Goal: Task Accomplishment & Management: Manage account settings

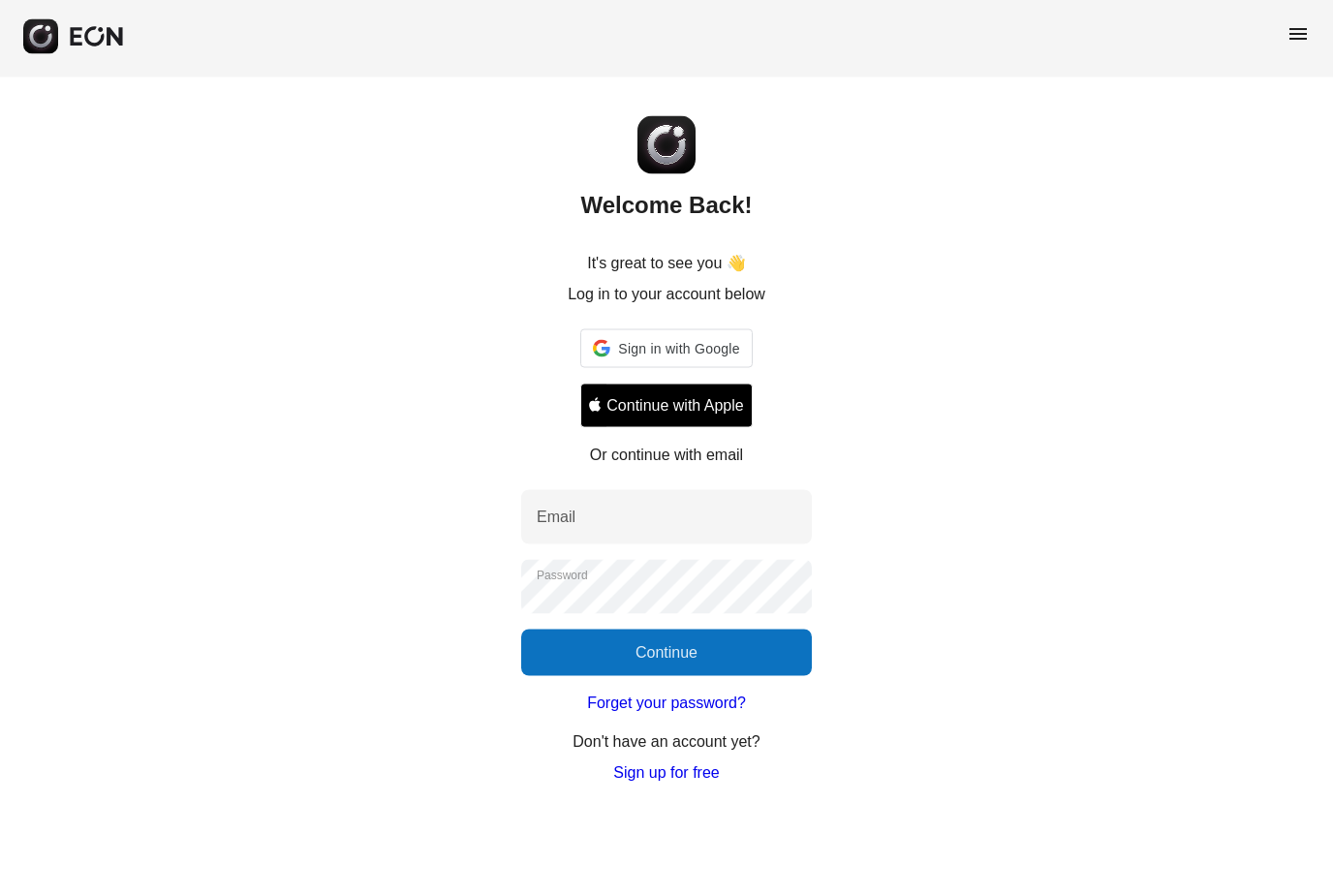
scroll to position [20, 0]
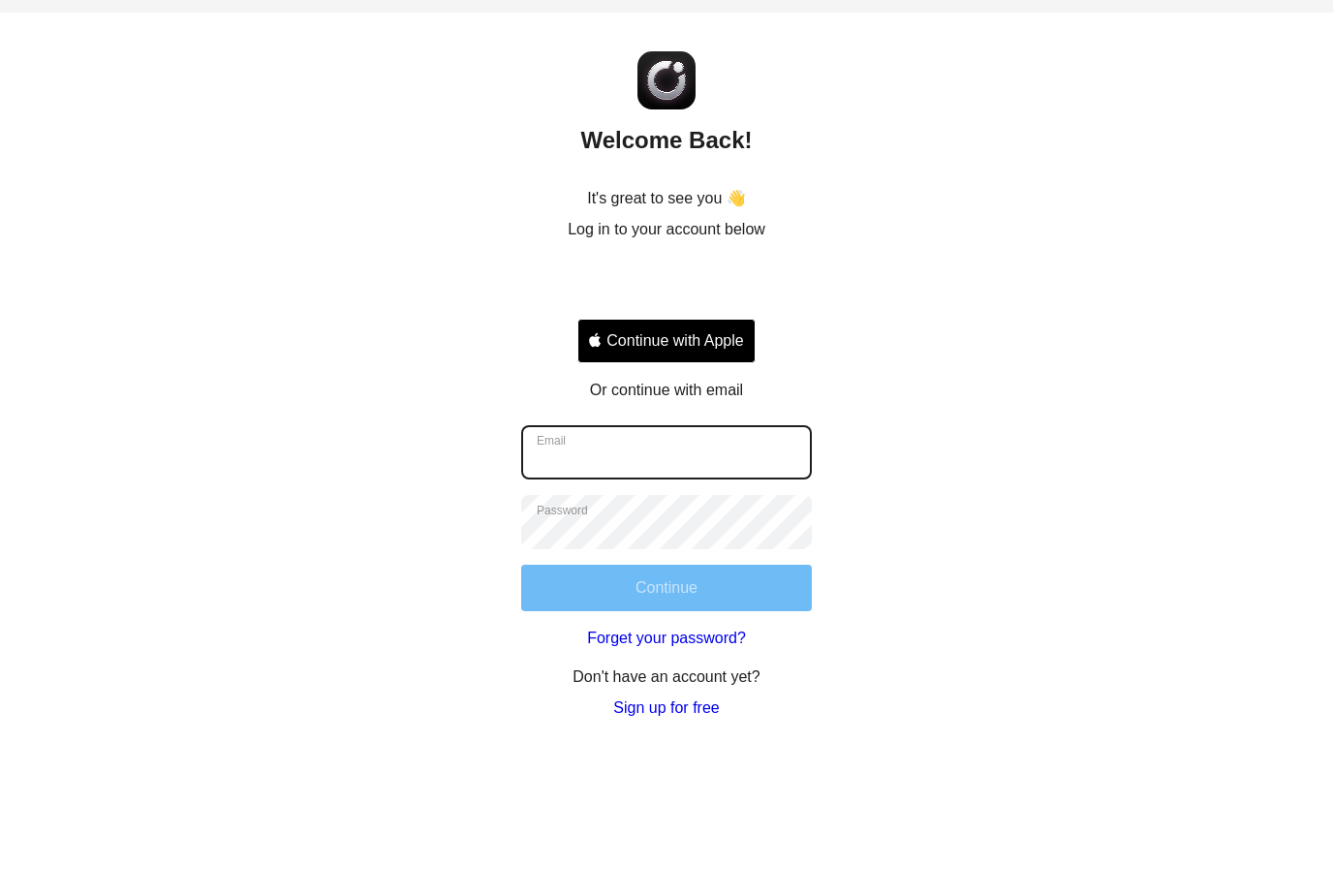
type input "**********"
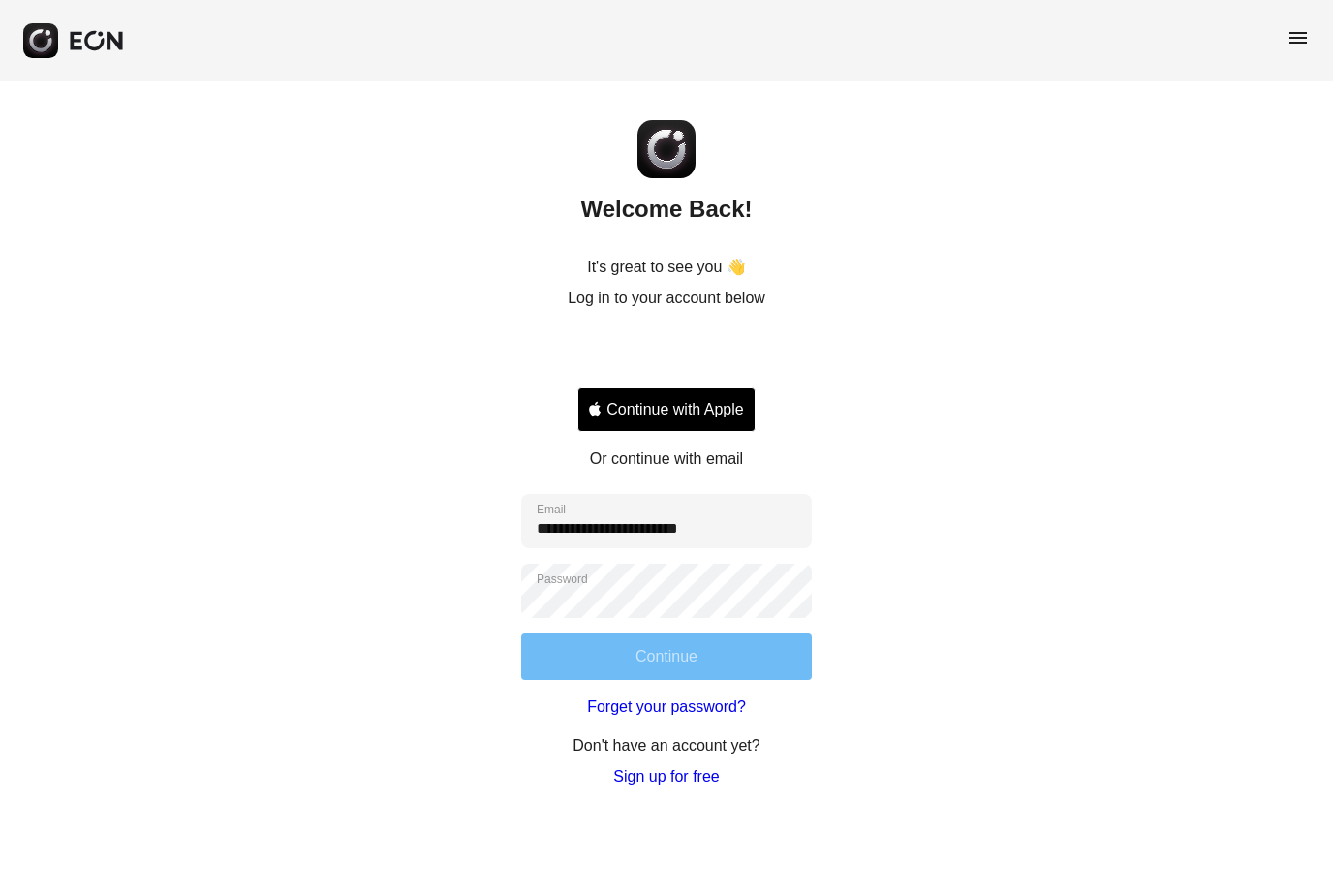
click at [708, 652] on button "Continue" at bounding box center [667, 656] width 291 height 46
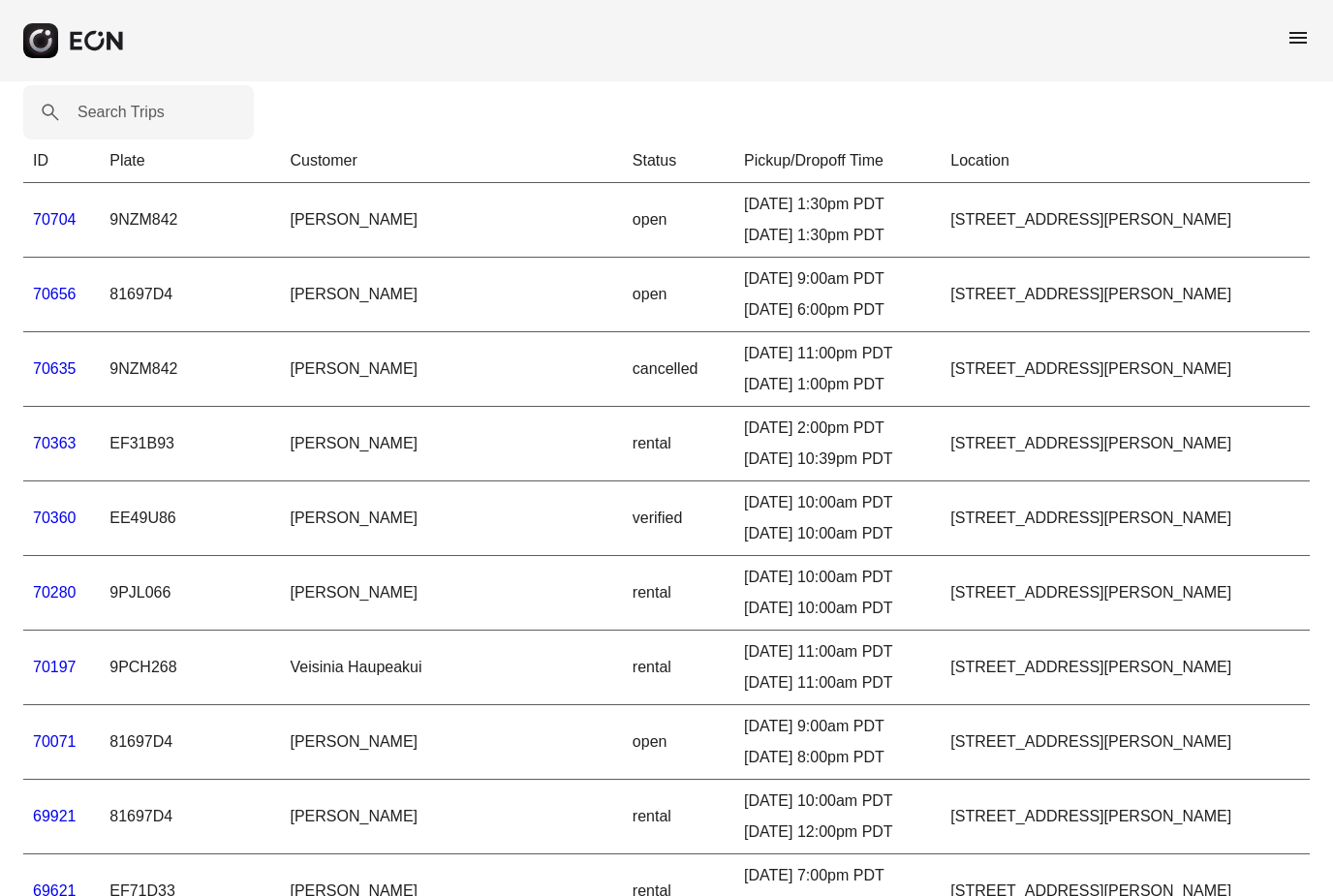
click at [62, 227] on link "70704" at bounding box center [54, 219] width 43 height 17
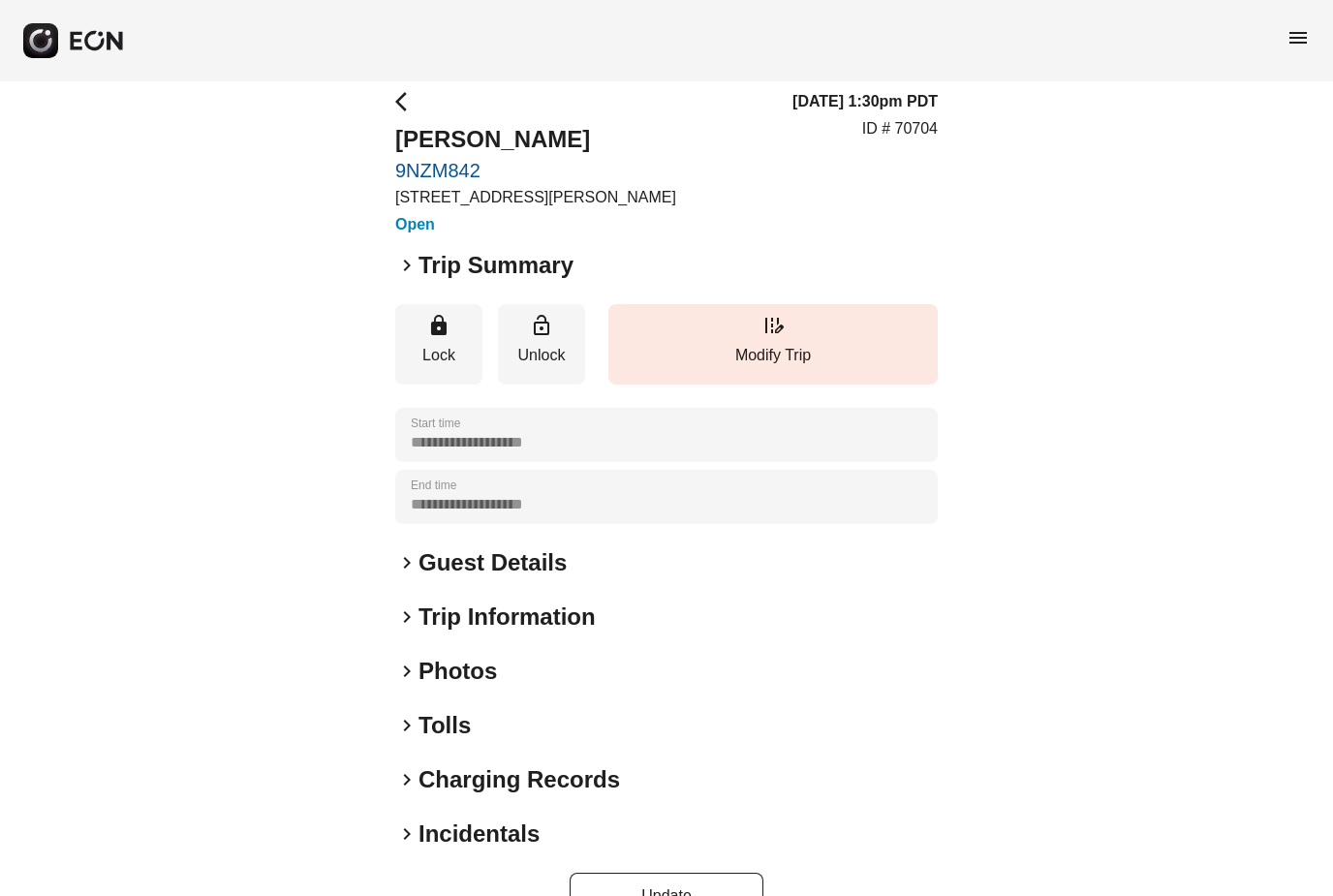
click at [411, 277] on span "keyboard_arrow_right" at bounding box center [407, 266] width 24 height 24
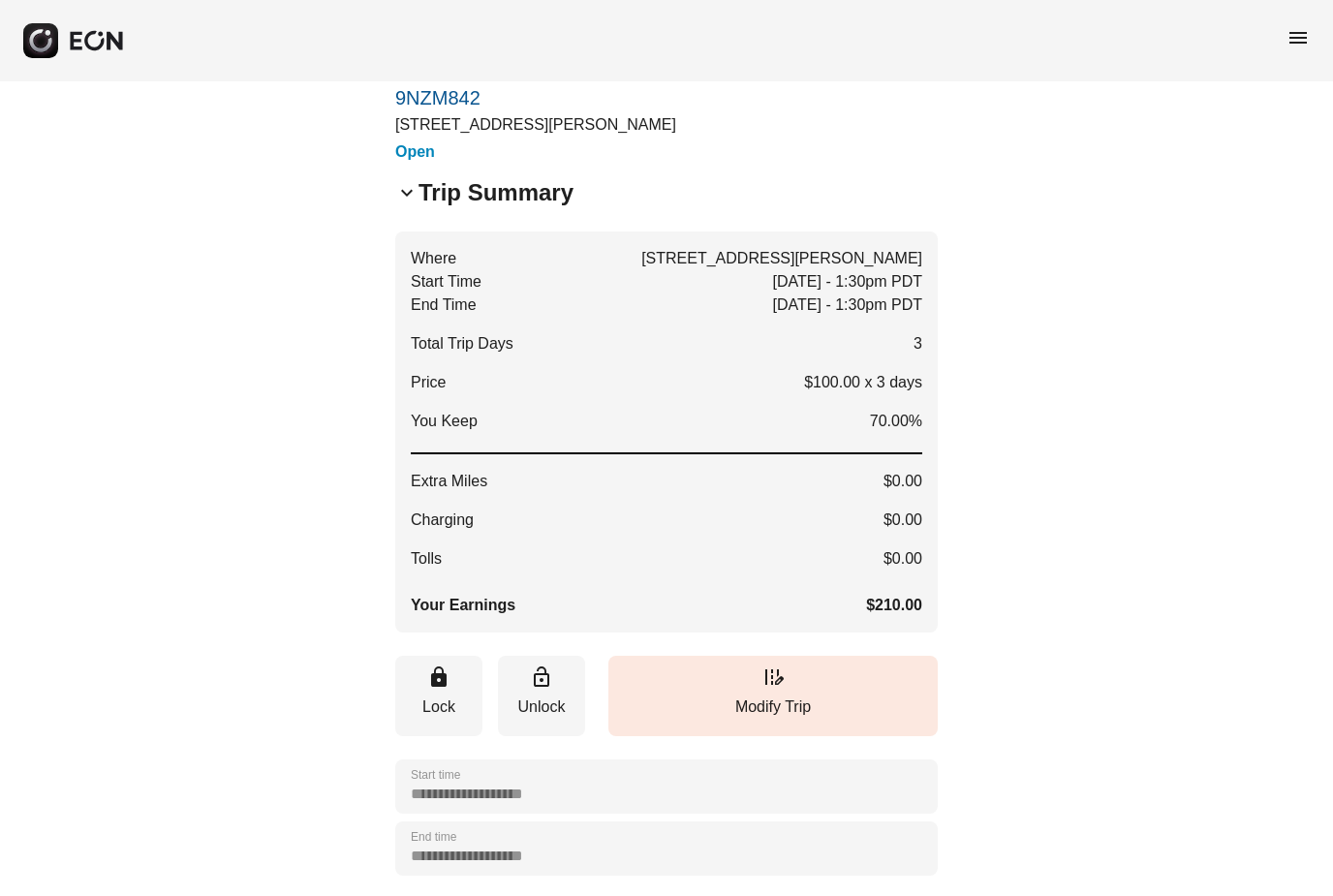
scroll to position [90, 0]
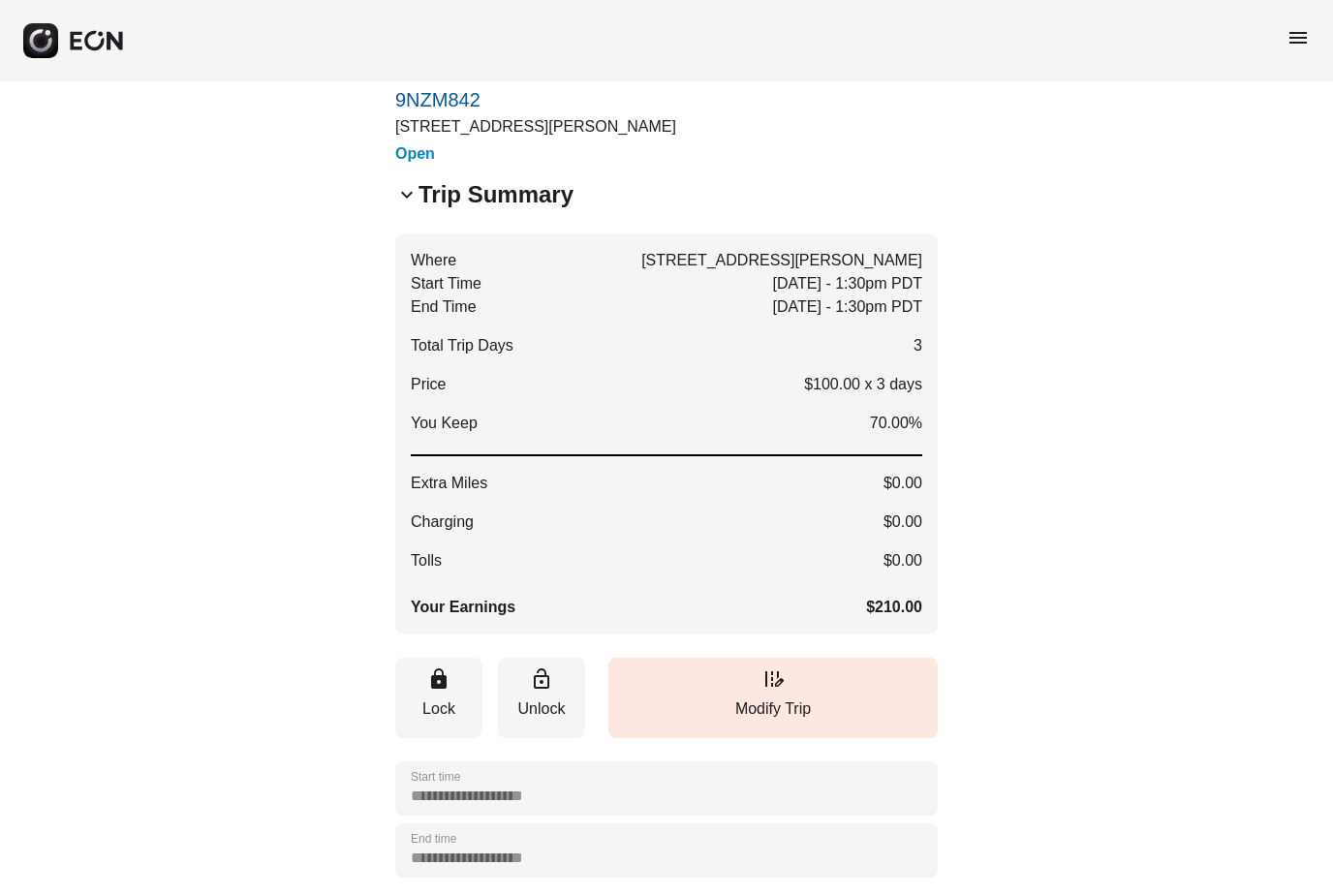
click at [1298, 41] on span "menu" at bounding box center [1299, 38] width 24 height 24
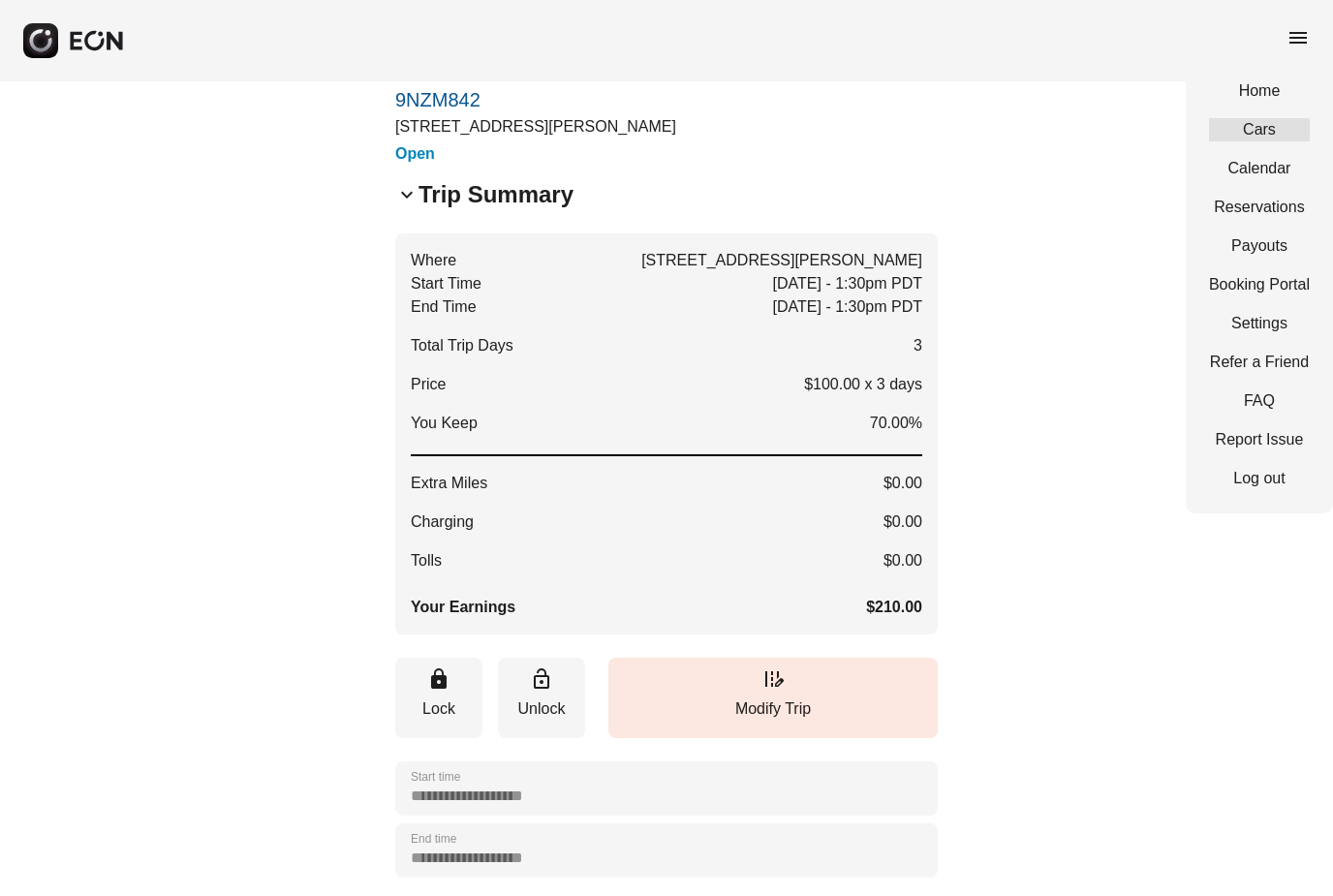
click at [1269, 135] on link "Cars" at bounding box center [1259, 130] width 100 height 24
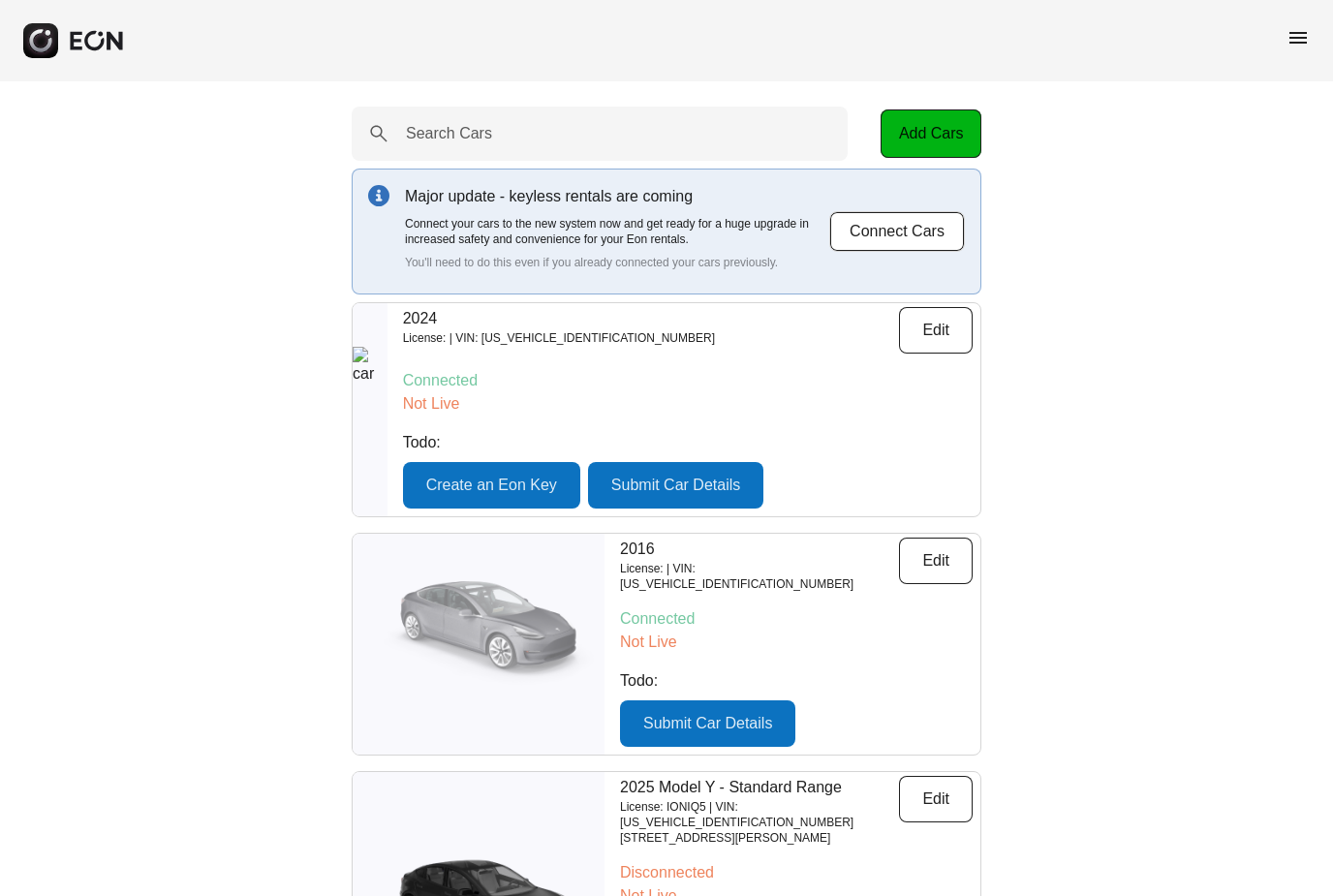
click at [1298, 35] on span "menu" at bounding box center [1299, 38] width 24 height 24
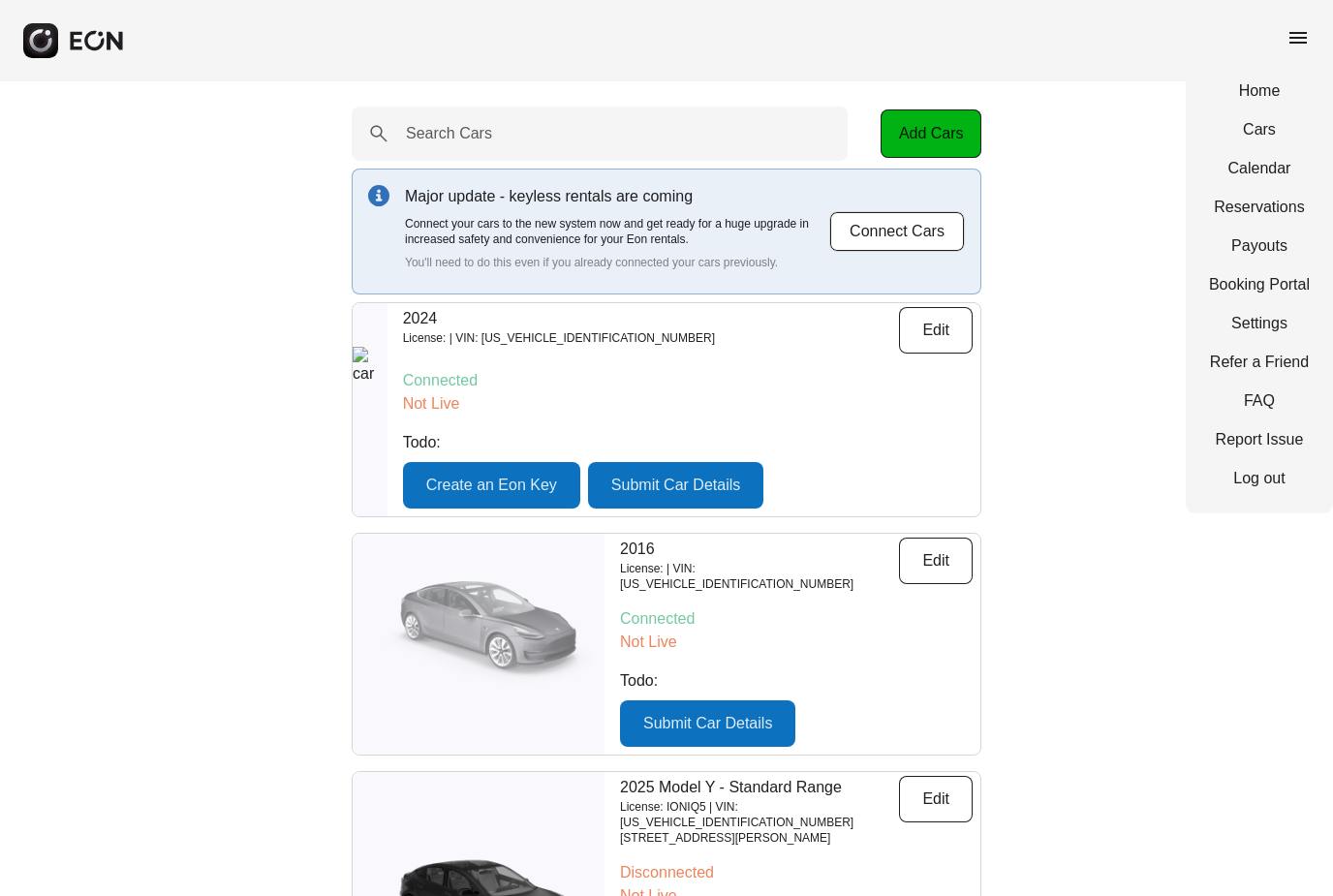
click at [1253, 134] on link "Cars" at bounding box center [1259, 130] width 100 height 24
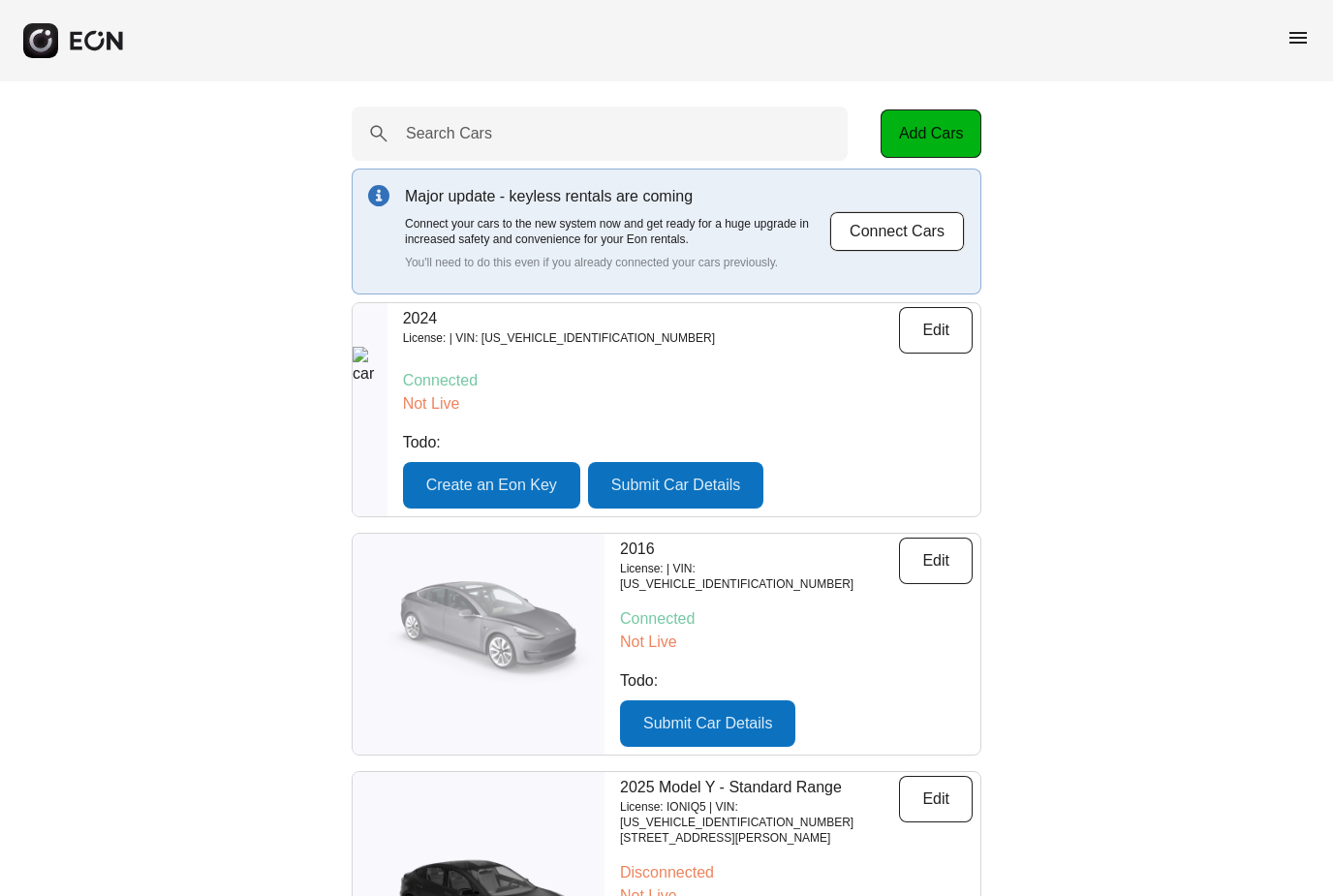
click at [1294, 45] on span "menu" at bounding box center [1299, 38] width 24 height 24
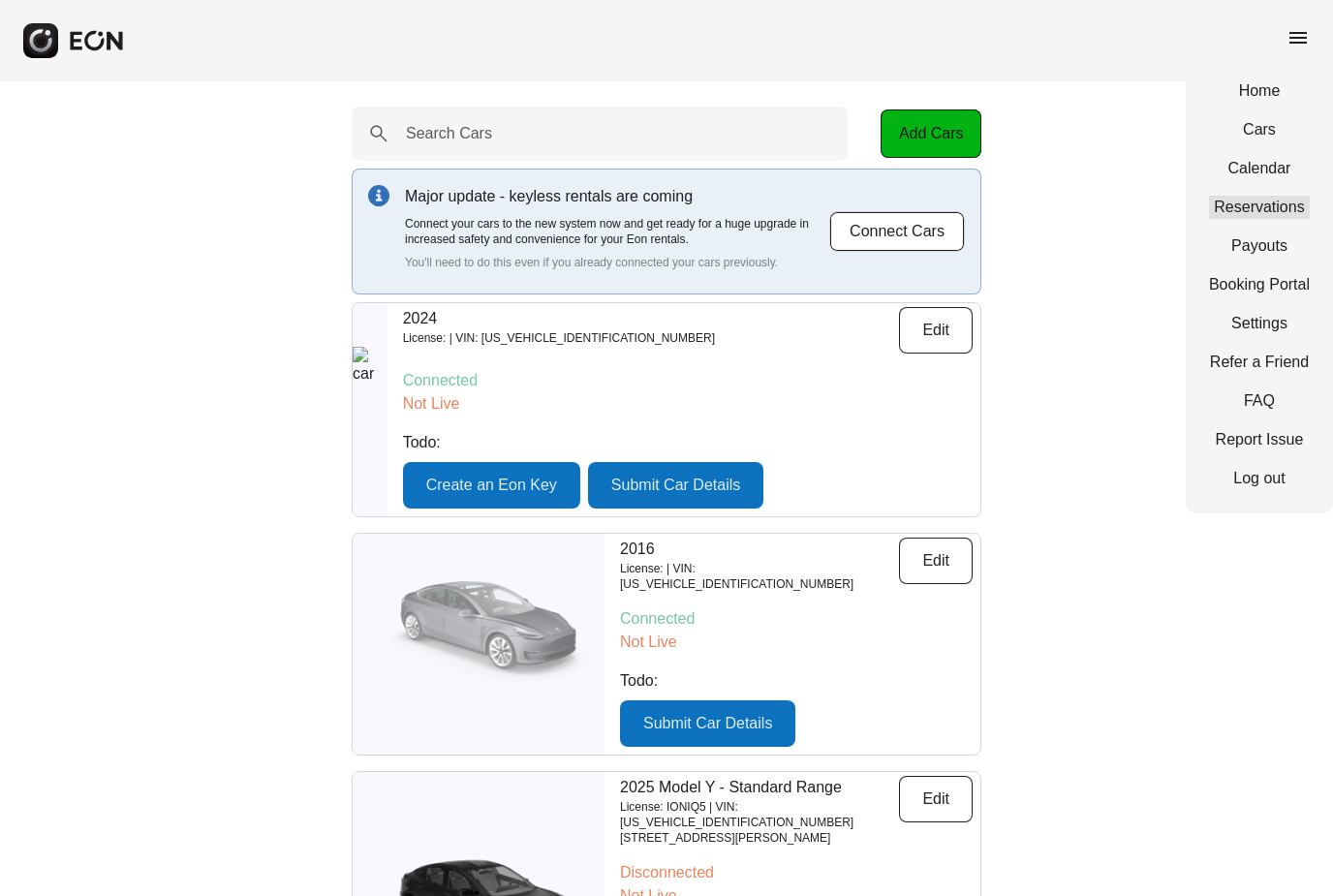
click at [1232, 213] on link "Reservations" at bounding box center [1259, 208] width 100 height 24
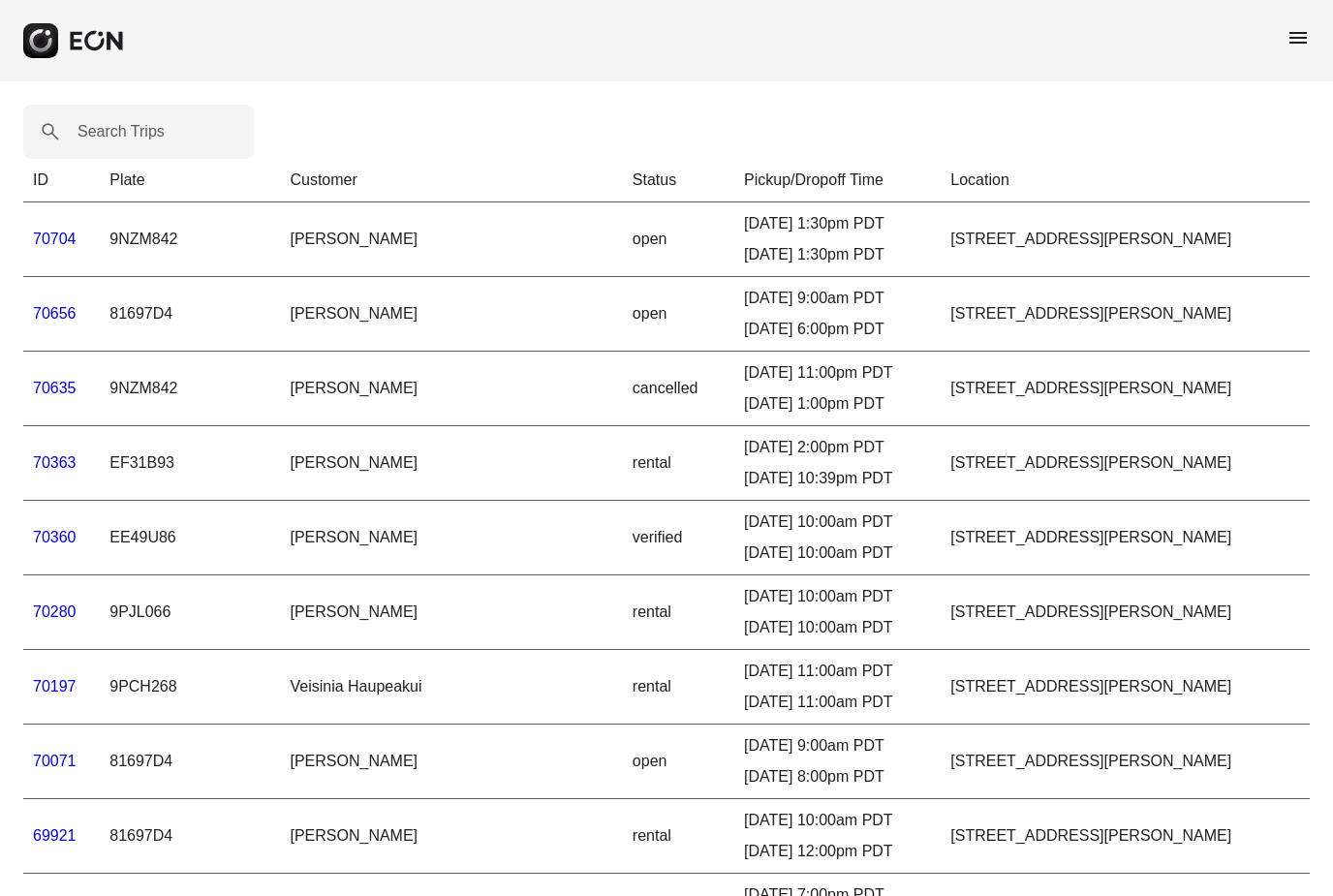
click at [1301, 37] on span "menu" at bounding box center [1299, 38] width 24 height 24
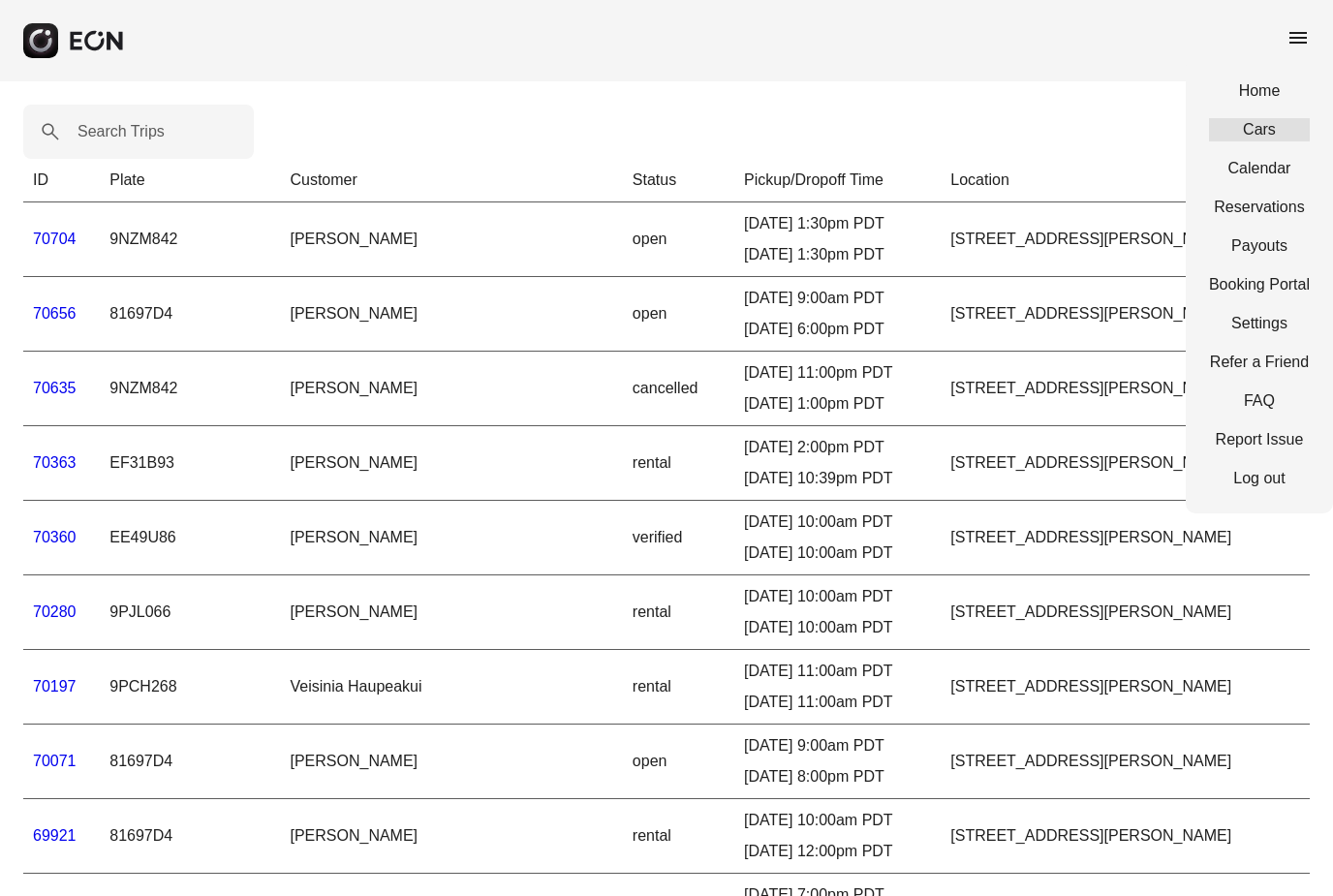
click at [1249, 135] on link "Cars" at bounding box center [1259, 130] width 100 height 24
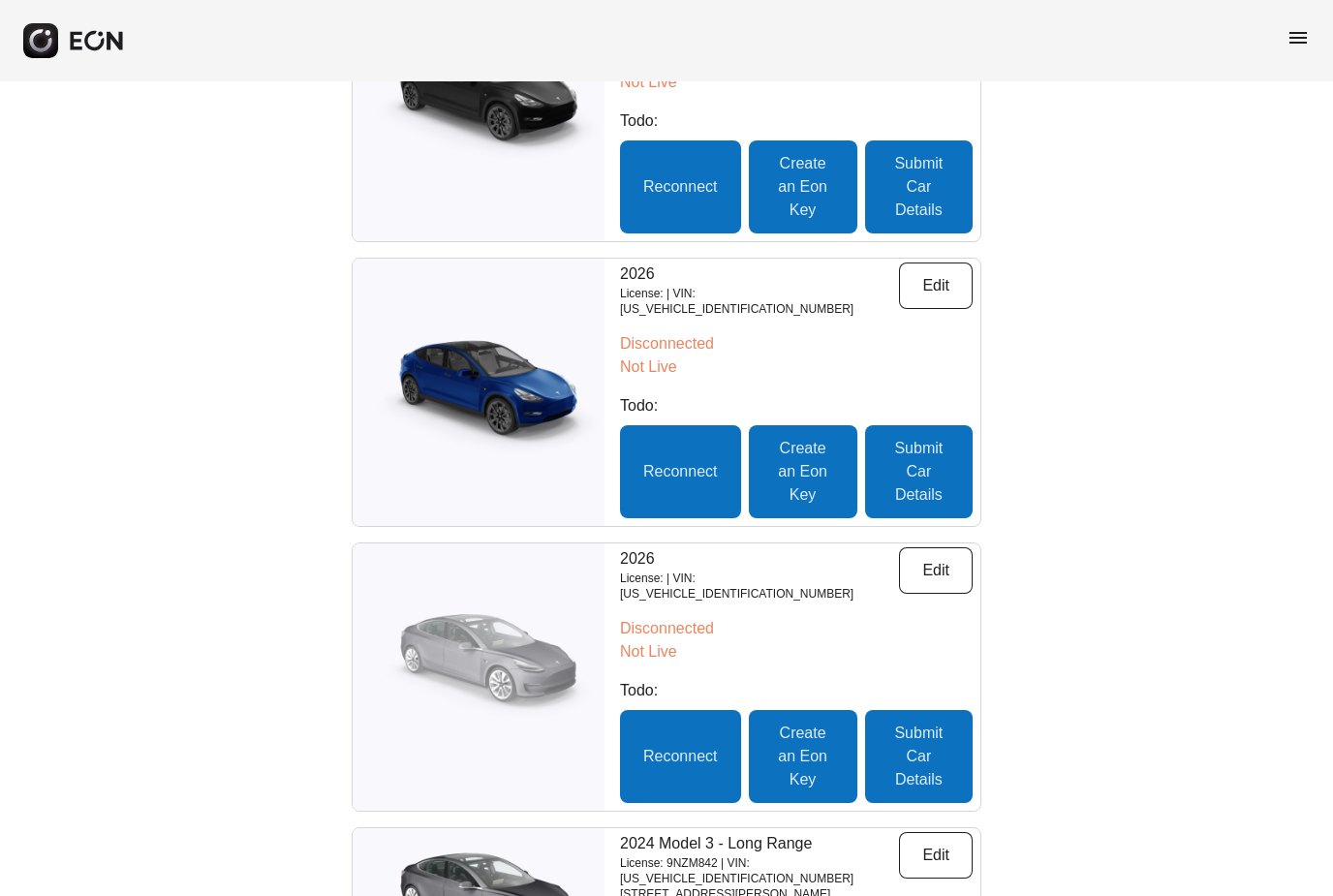
scroll to position [813, 0]
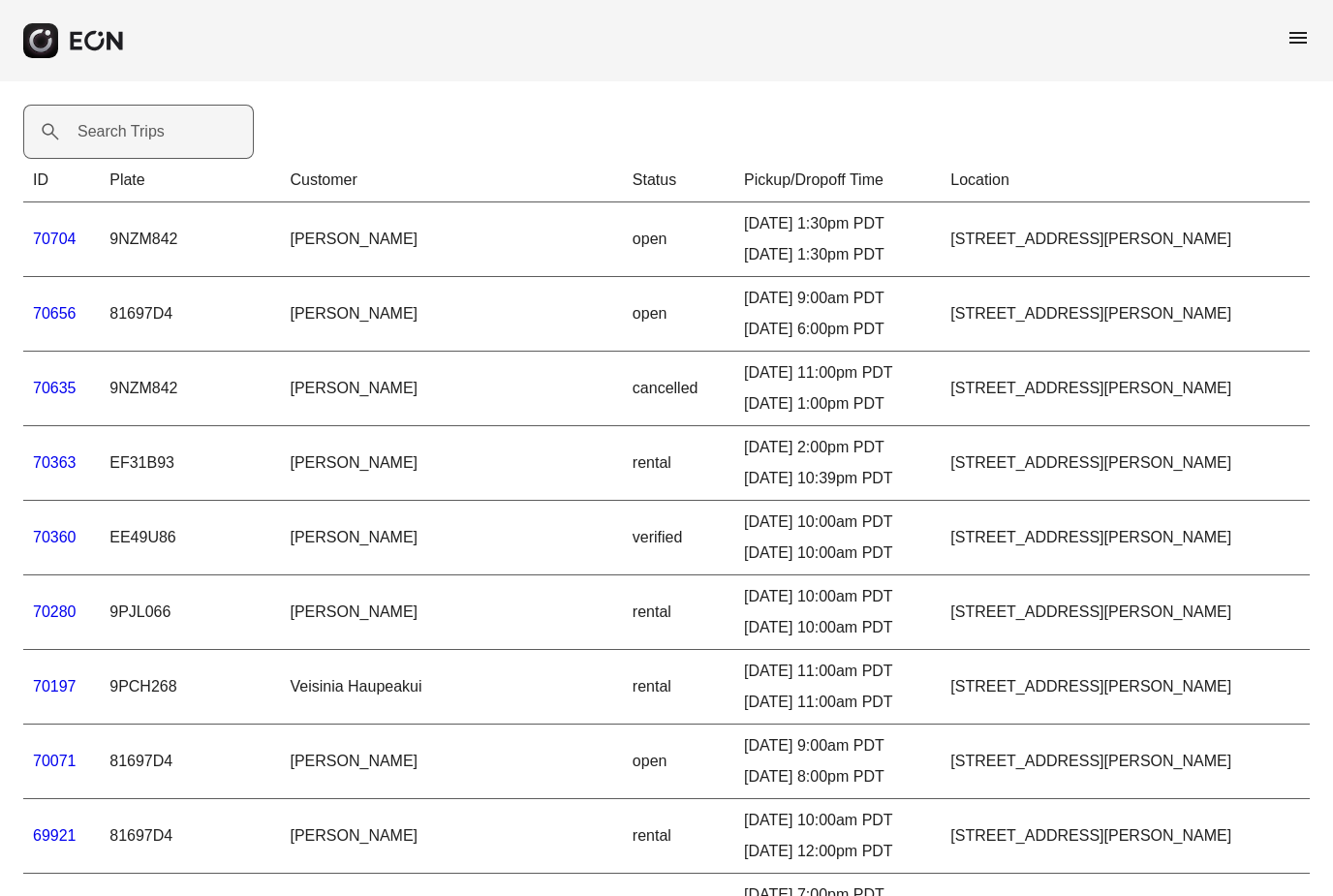
click at [93, 143] on label "Search Trips" at bounding box center [121, 132] width 88 height 24
click at [93, 143] on Trips "Search Trips" at bounding box center [139, 131] width 230 height 54
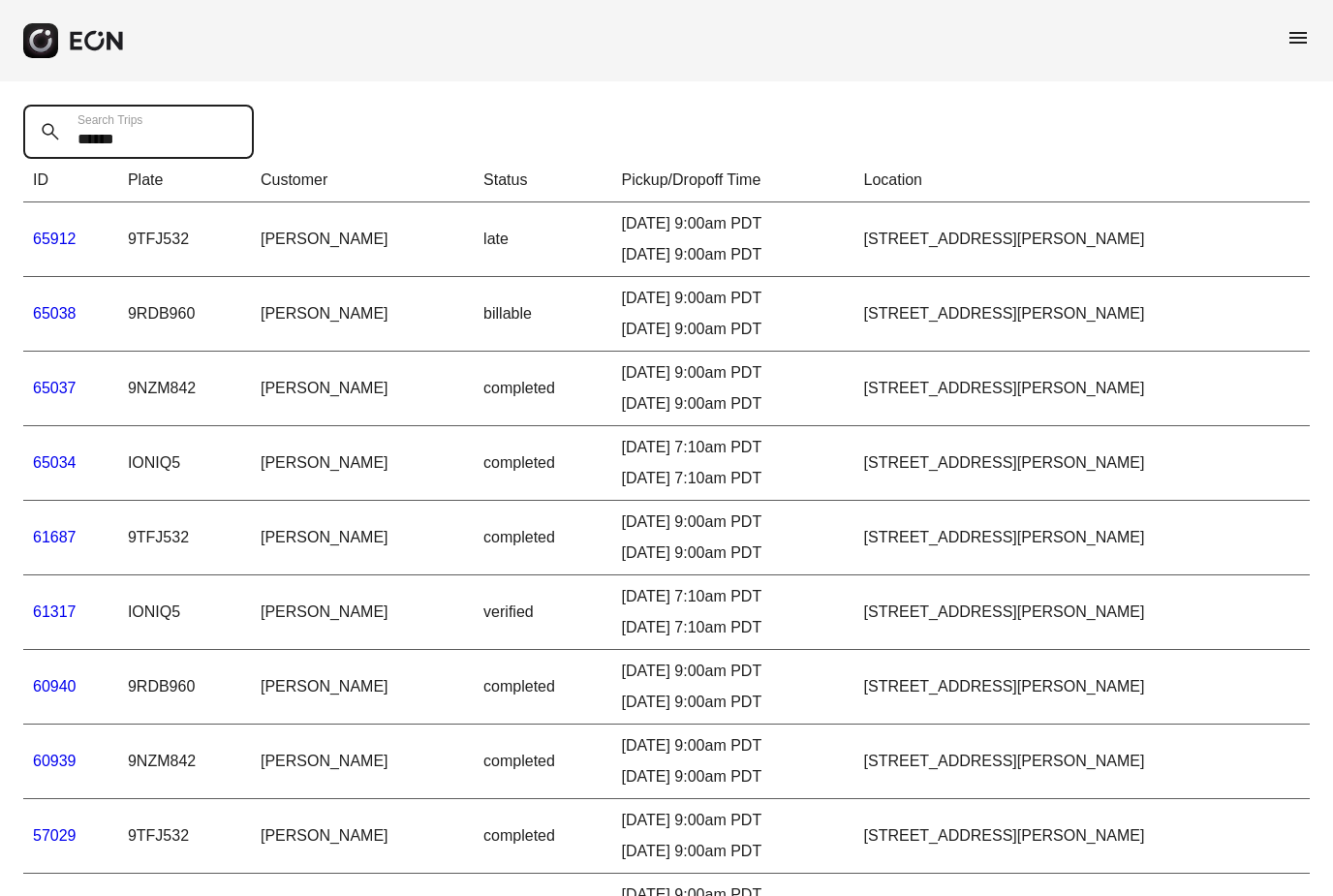
type Trips "******"
click at [1295, 47] on span "menu" at bounding box center [1299, 38] width 24 height 24
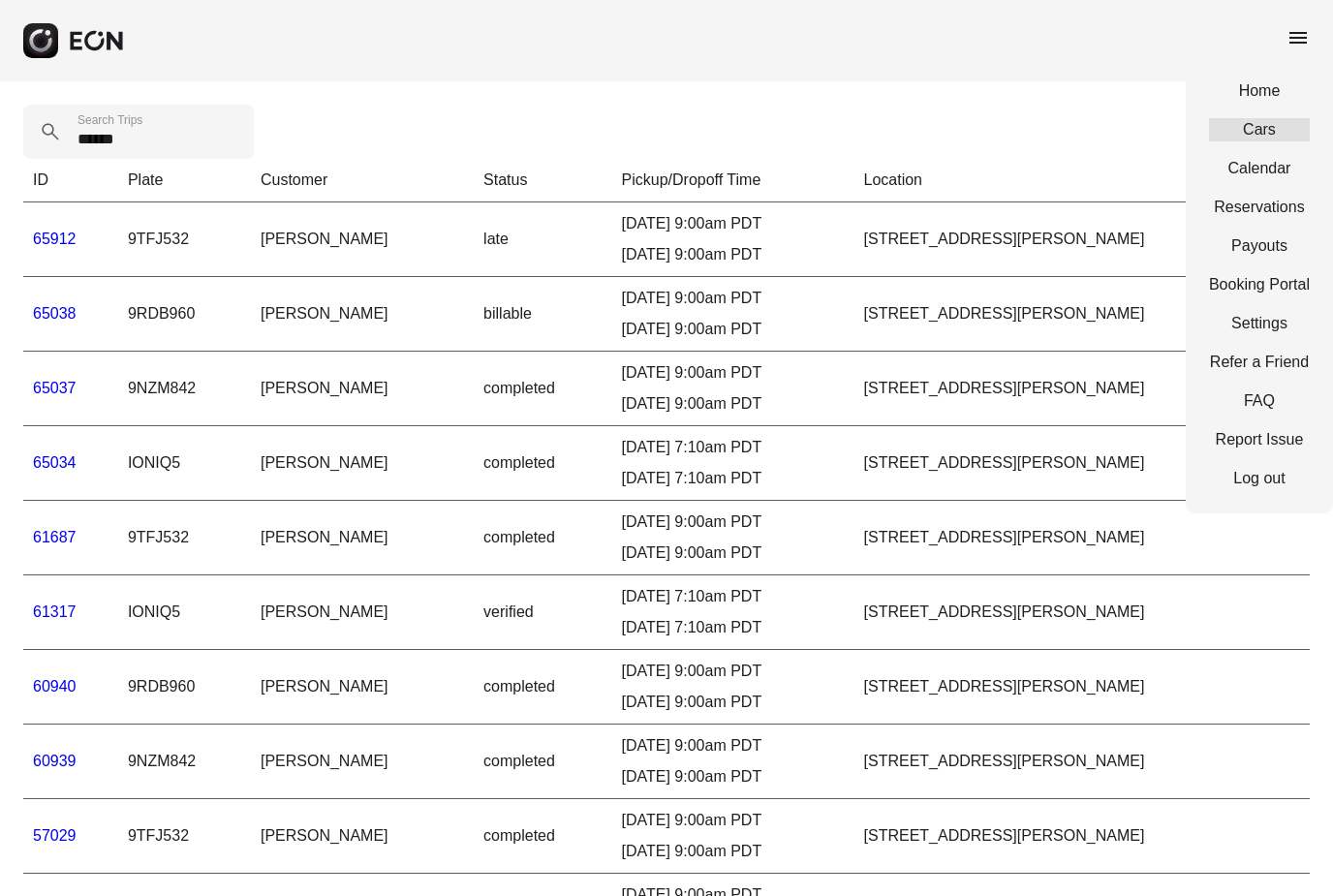
click at [1252, 125] on link "Cars" at bounding box center [1259, 130] width 100 height 24
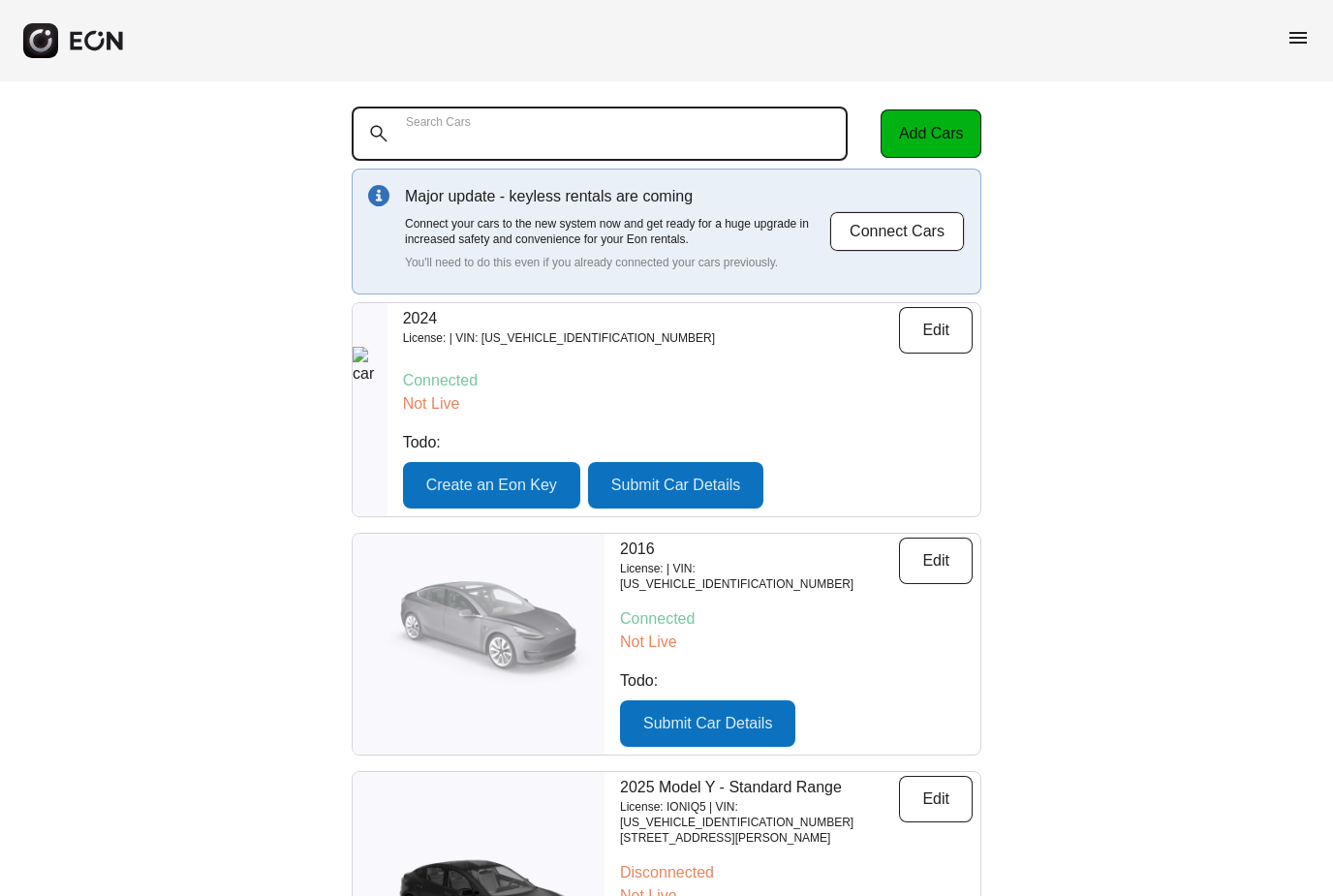
click at [654, 125] on Cars "Search Cars" at bounding box center [600, 133] width 496 height 54
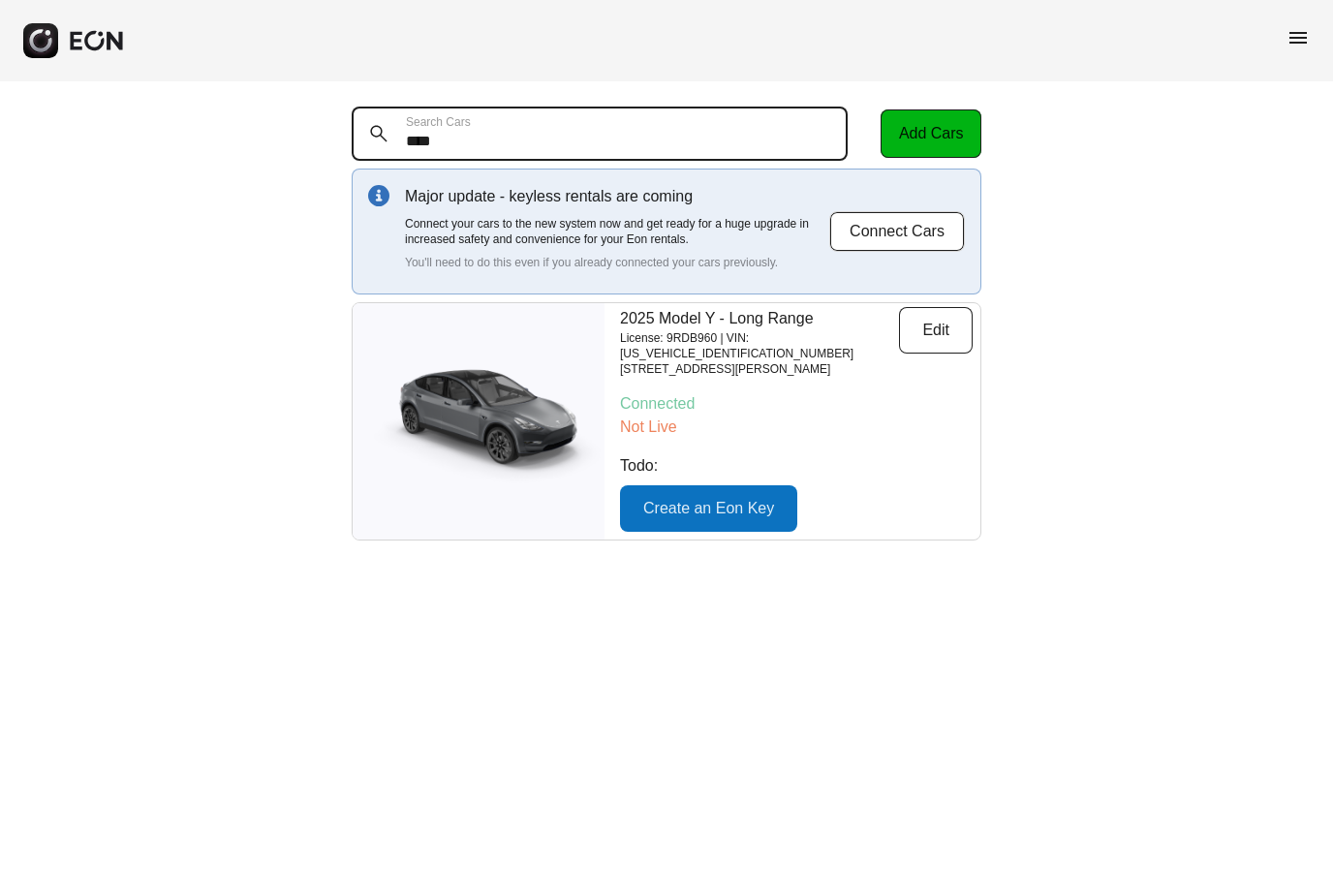
type Cars "****"
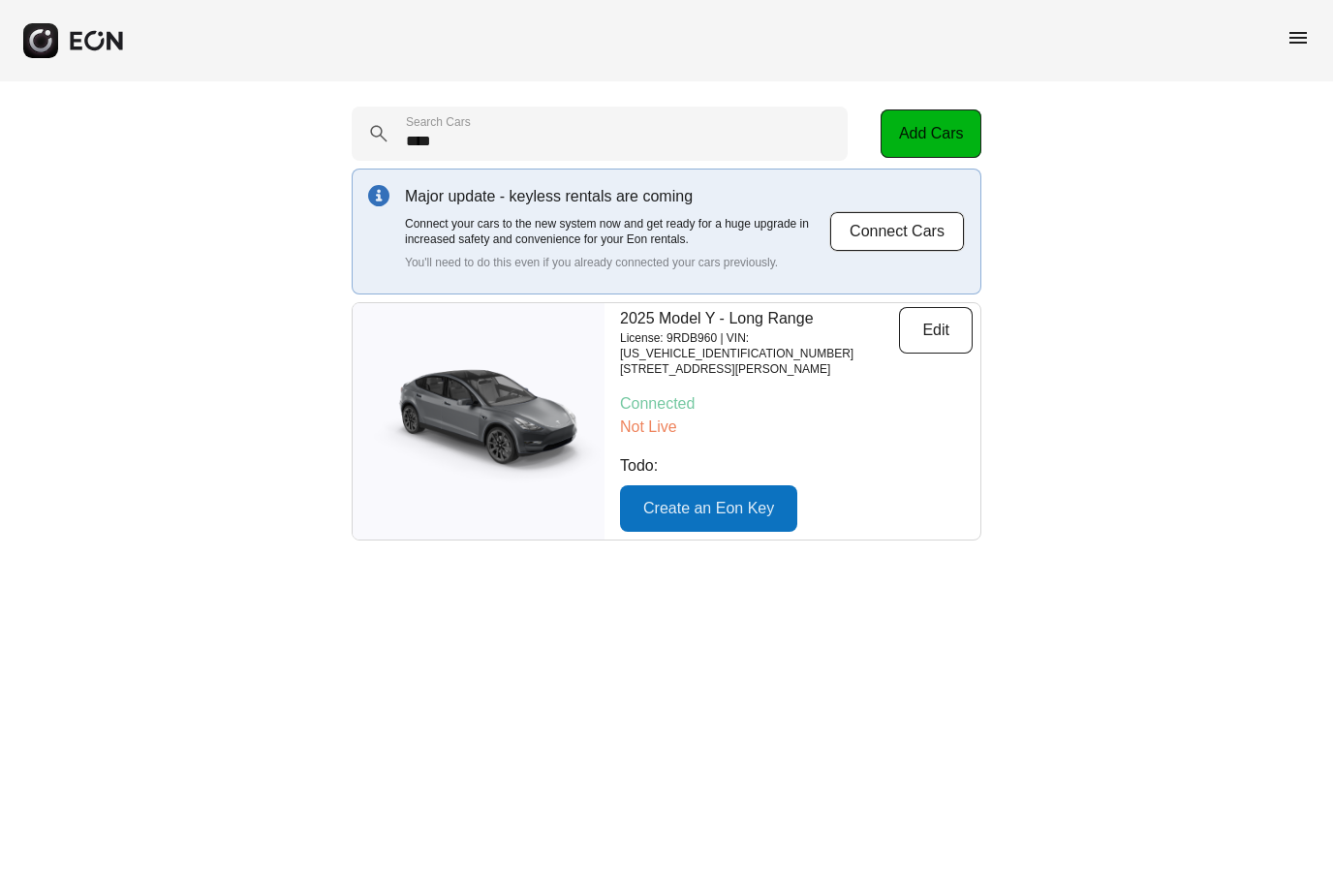
drag, startPoint x: 620, startPoint y: 323, endPoint x: 875, endPoint y: 387, distance: 262.9
click at [875, 387] on div "2025 Model Y - Long Range License: 9RDB960 | VIN: 7SAYGDEDXSF252234 3204 Corbal…" at bounding box center [797, 421] width 368 height 236
drag, startPoint x: 865, startPoint y: 352, endPoint x: 617, endPoint y: 317, distance: 250.5
click at [617, 317] on div "2025 Model Y - Long Range License: 9RDB960 | VIN: 7SAYGDEDXSF252234 3204 Corbal…" at bounding box center [797, 421] width 368 height 236
copy div "2025 Model Y - Long Range License: 9RDB960 | VIN: 7SAYGDEDXSF252234 3204 Corbal…"
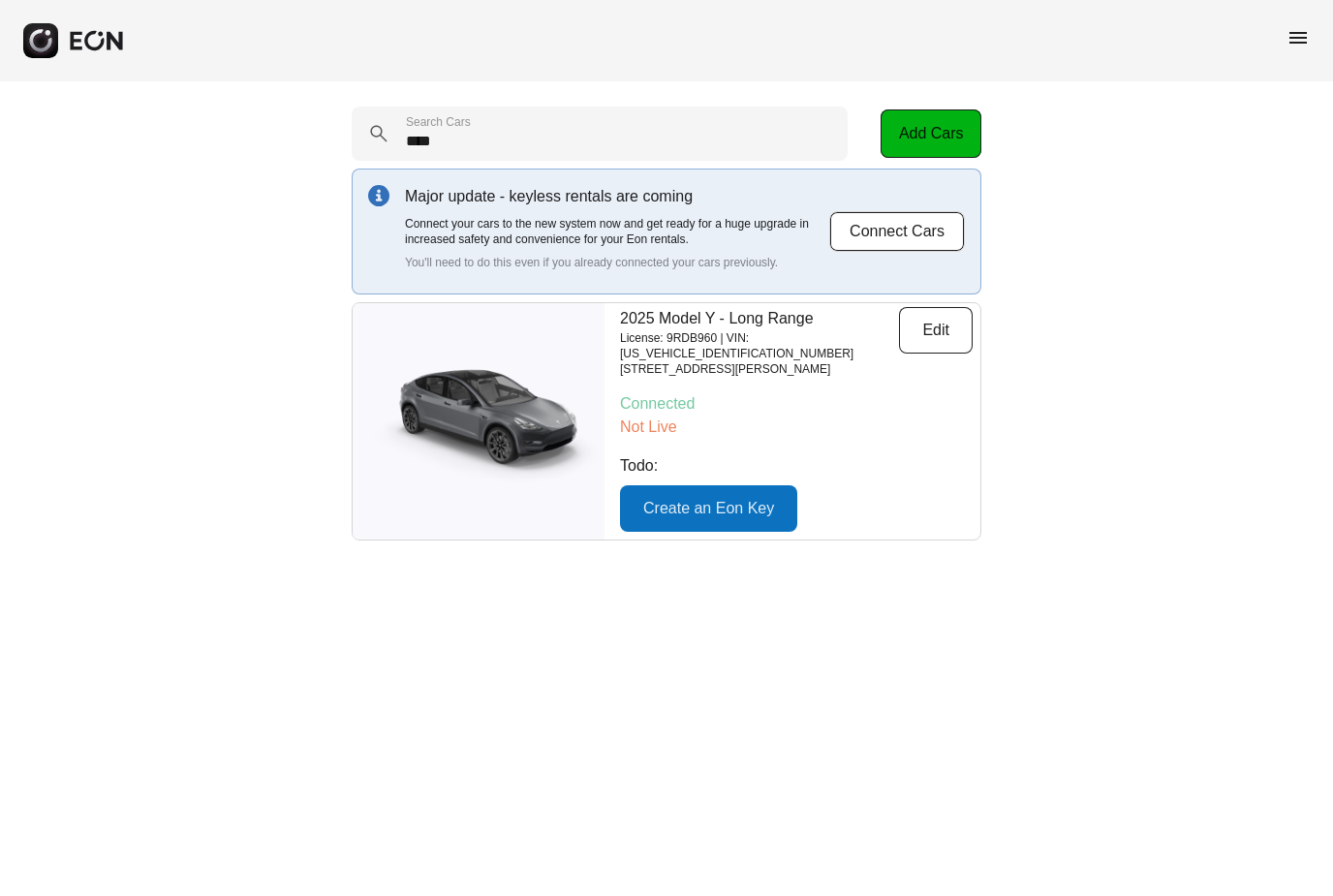
copy div "2025 Model Y - Long Range License: 9RDB960 | VIN: 7SAYGDEDXSF252234 3204 Corbal…"
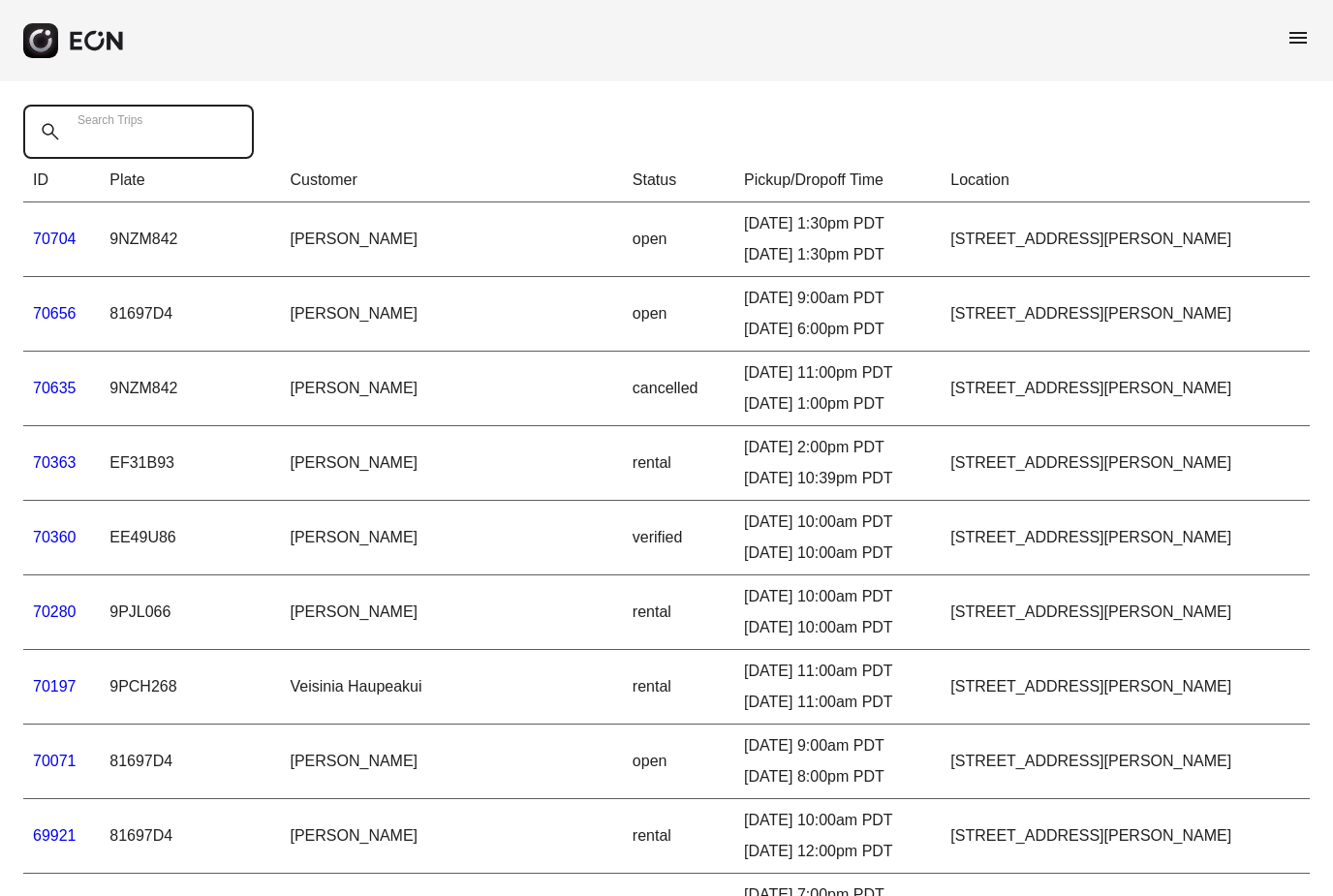
click at [190, 123] on Trips "Search Trips" at bounding box center [139, 131] width 230 height 54
type Trips "******"
